Goal: Information Seeking & Learning: Find specific fact

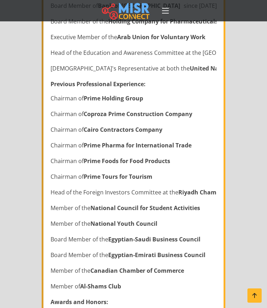
scroll to position [530, 0]
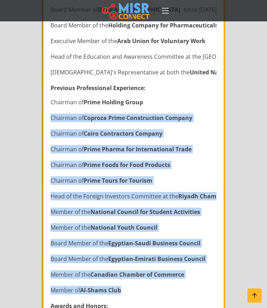
drag, startPoint x: 51, startPoint y: 117, endPoint x: 191, endPoint y: 291, distance: 222.9
click at [191, 291] on ul "Chairman of Prime Holding Group Chairman of Coproza Prime Construction Company …" at bounding box center [134, 196] width 166 height 196
copy ul "Chairman of Coproza Prime Construction Company Chairman of Cairo Contractors Co…"
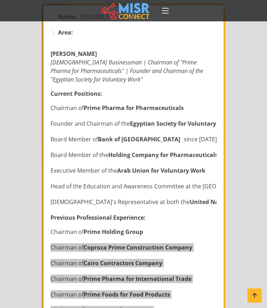
scroll to position [400, 0]
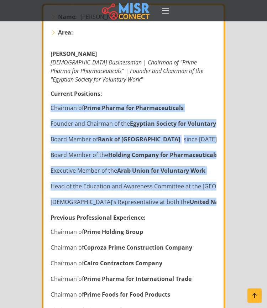
drag, startPoint x: 51, startPoint y: 107, endPoint x: 216, endPoint y: 208, distance: 193.7
copy div "Chairman of Prime Pharma for Pharmaceuticals Founder and Chairman of the Egypti…"
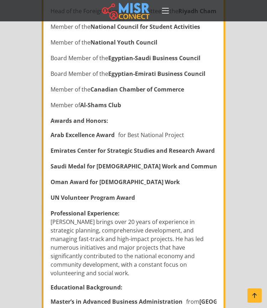
scroll to position [720, 0]
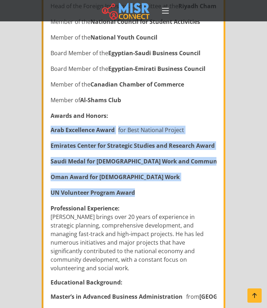
drag, startPoint x: 51, startPoint y: 130, endPoint x: 171, endPoint y: 192, distance: 135.4
click at [171, 192] on ul "Arab Excellence Award for Best National Project Emirates Center for Strategic S…" at bounding box center [134, 161] width 166 height 71
copy ul "Arab Excellence Award for Best National Project Emirates Center for Strategic S…"
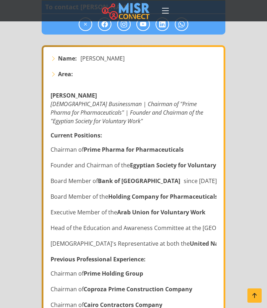
scroll to position [364, 0]
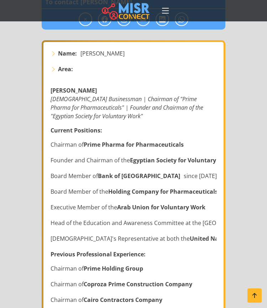
click at [53, 69] on icon at bounding box center [54, 69] width 6 height 6
click at [61, 69] on strong "Area:" at bounding box center [65, 69] width 15 height 9
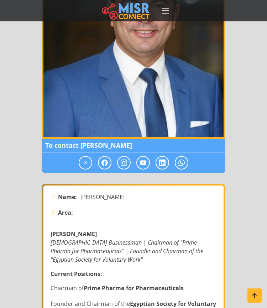
scroll to position [200, 0]
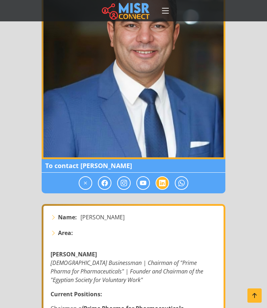
click at [164, 183] on icon at bounding box center [162, 183] width 6 height 9
click at [82, 182] on span at bounding box center [86, 183] width 14 height 14
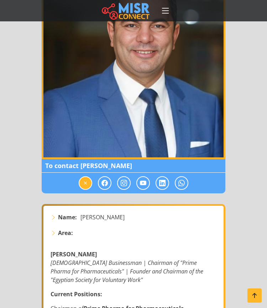
click at [82, 182] on span at bounding box center [86, 183] width 14 height 14
